Goal: Find specific page/section: Find specific page/section

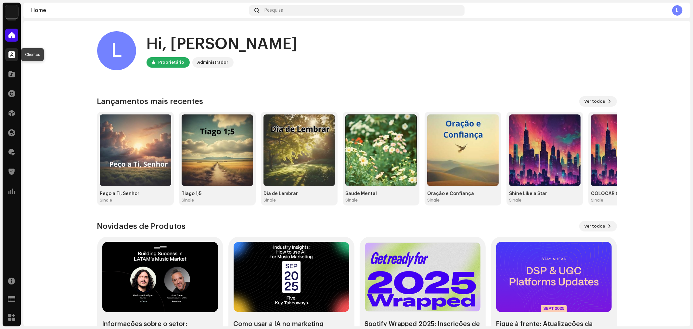
click at [12, 55] on span at bounding box center [11, 54] width 6 height 5
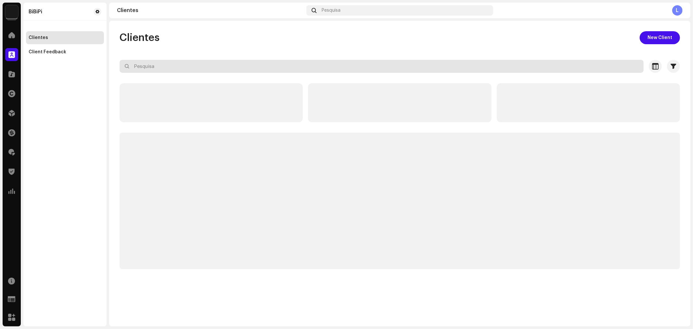
click at [212, 64] on input "text" at bounding box center [382, 66] width 524 height 13
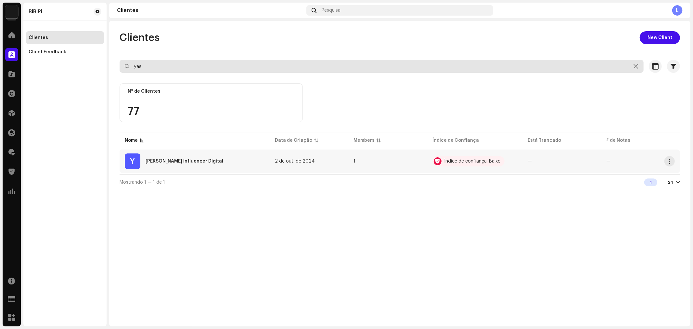
type input "yas"
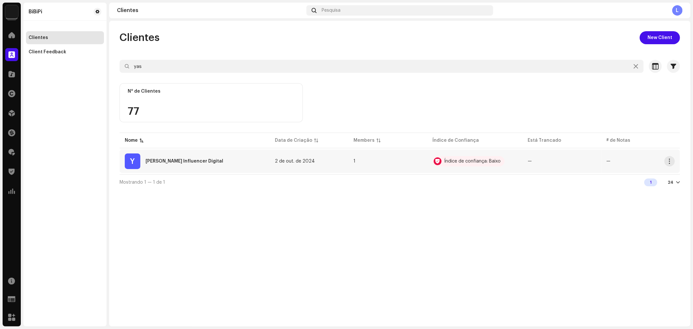
click at [212, 159] on div "[PERSON_NAME] Influencer Digital" at bounding box center [185, 161] width 78 height 5
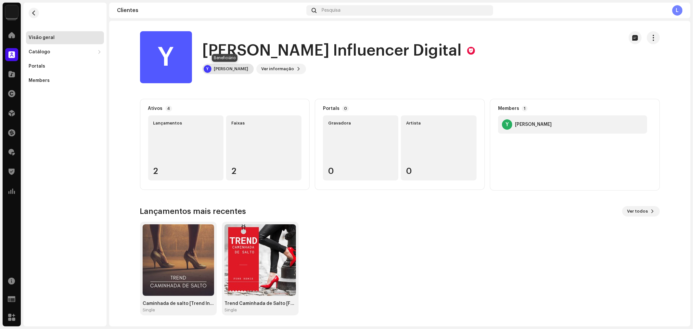
click at [223, 70] on div "[PERSON_NAME]" at bounding box center [231, 68] width 34 height 5
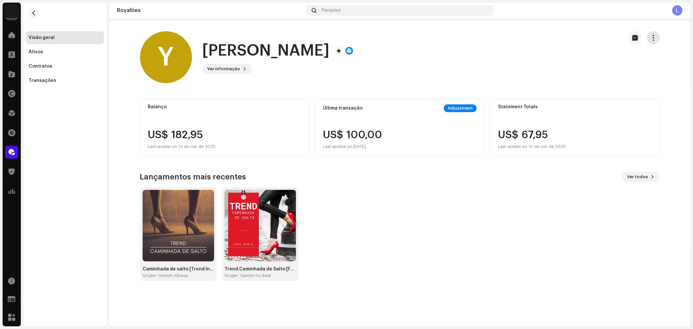
click at [655, 42] on button "button" at bounding box center [653, 37] width 13 height 13
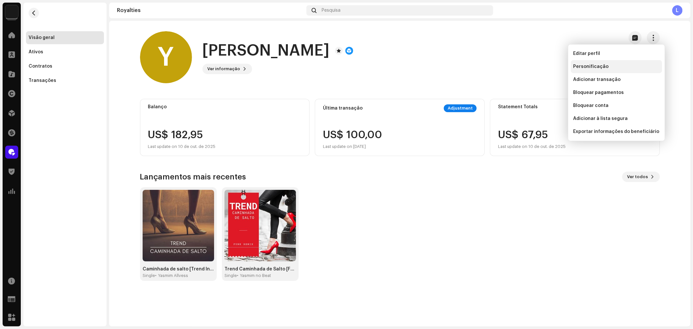
click at [594, 66] on span "Personificação" at bounding box center [590, 66] width 35 height 5
